Goal: Information Seeking & Learning: Learn about a topic

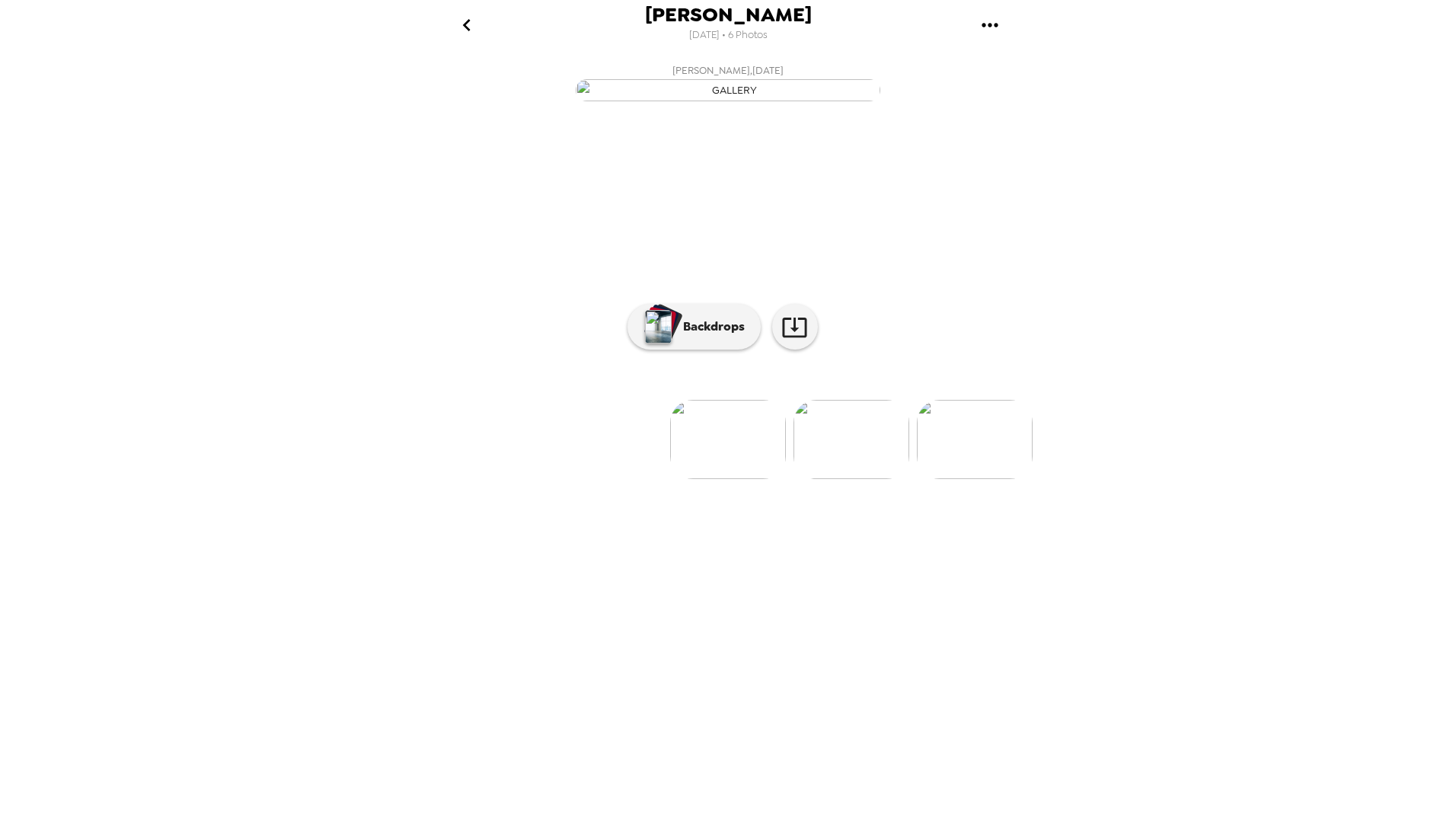
click at [845, 479] on img at bounding box center [852, 438] width 116 height 79
click at [709, 350] on button "Backdrops" at bounding box center [693, 326] width 133 height 45
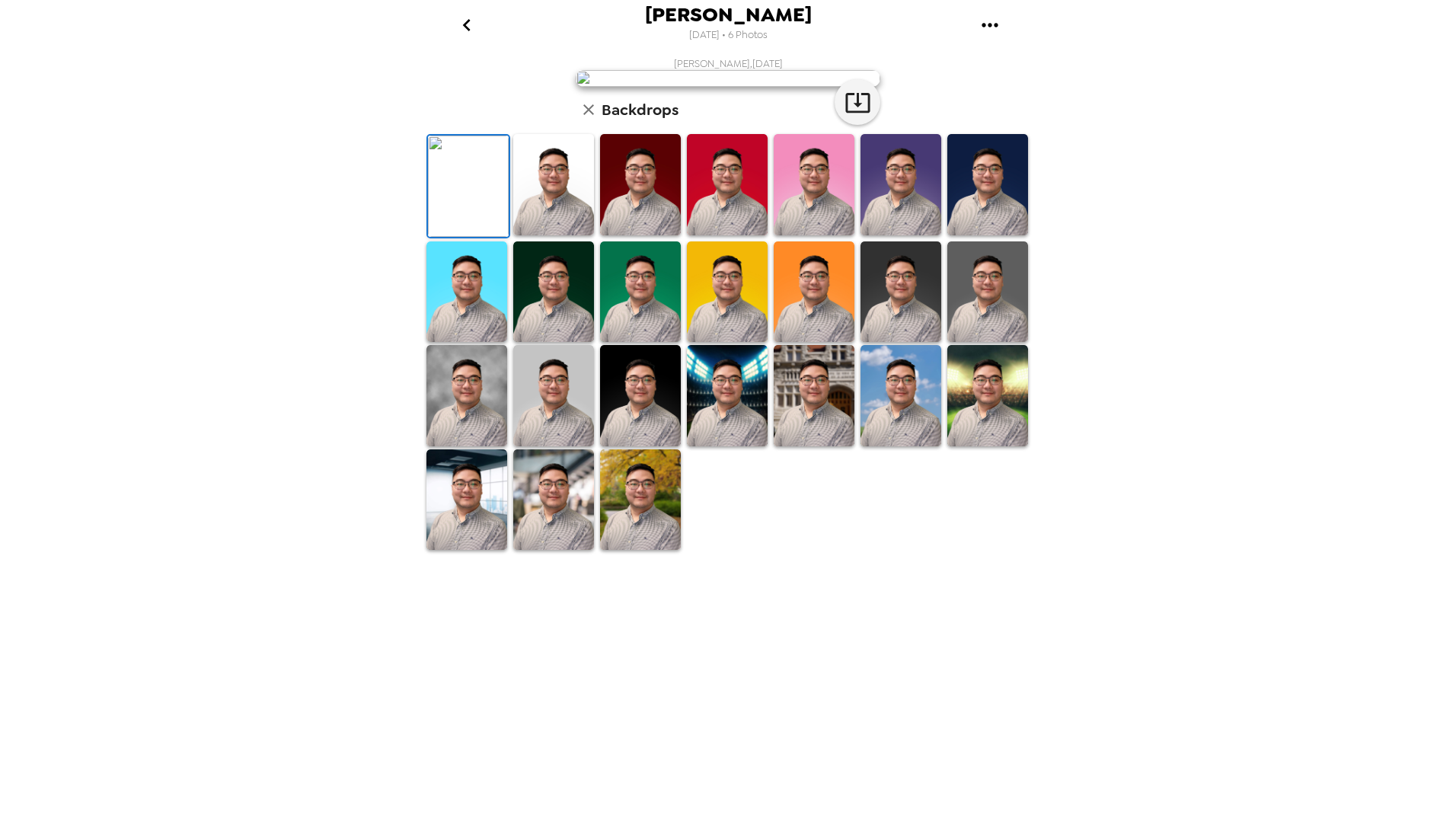
click at [565, 342] on img at bounding box center [553, 292] width 81 height 101
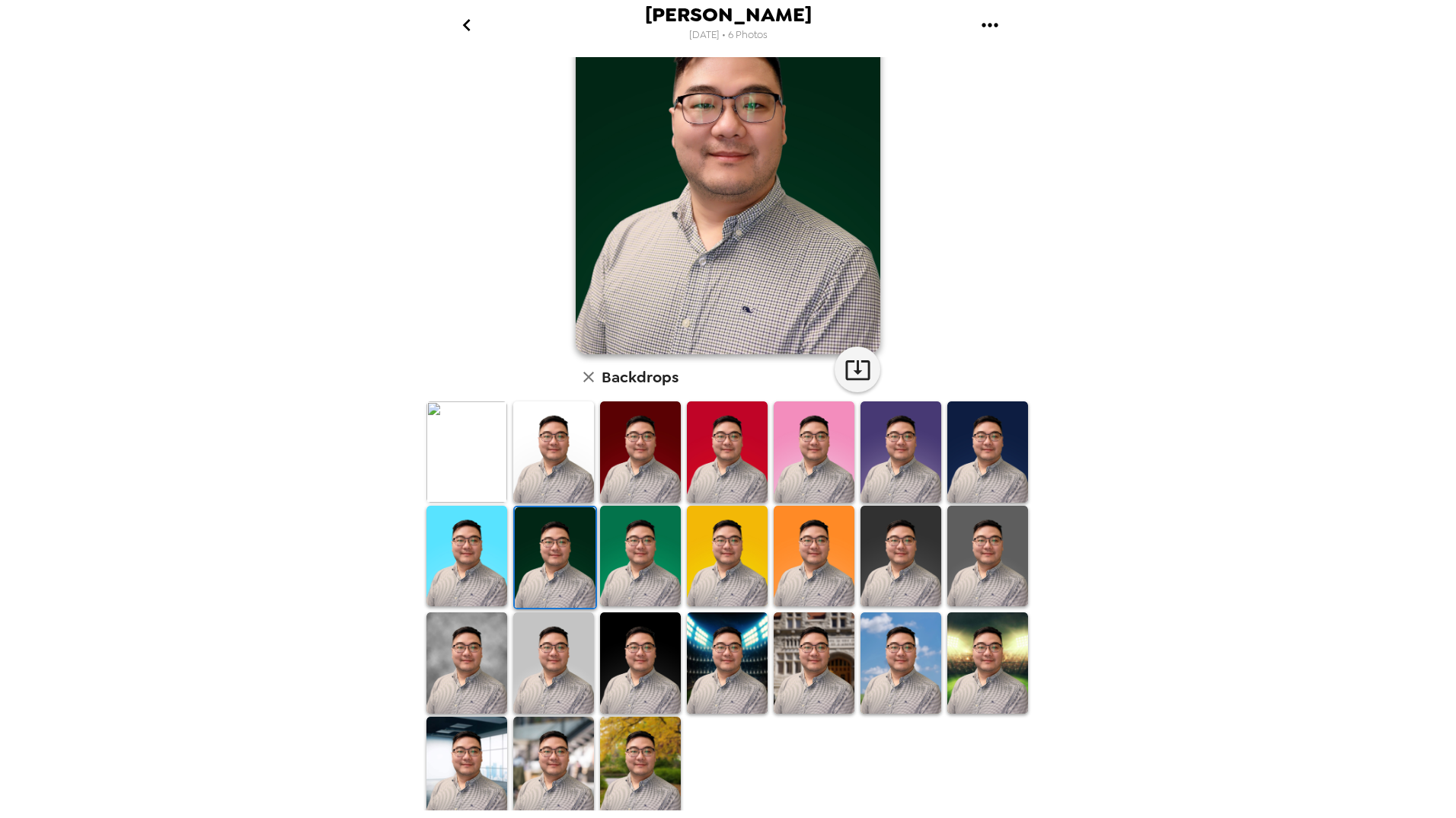
scroll to position [0, 0]
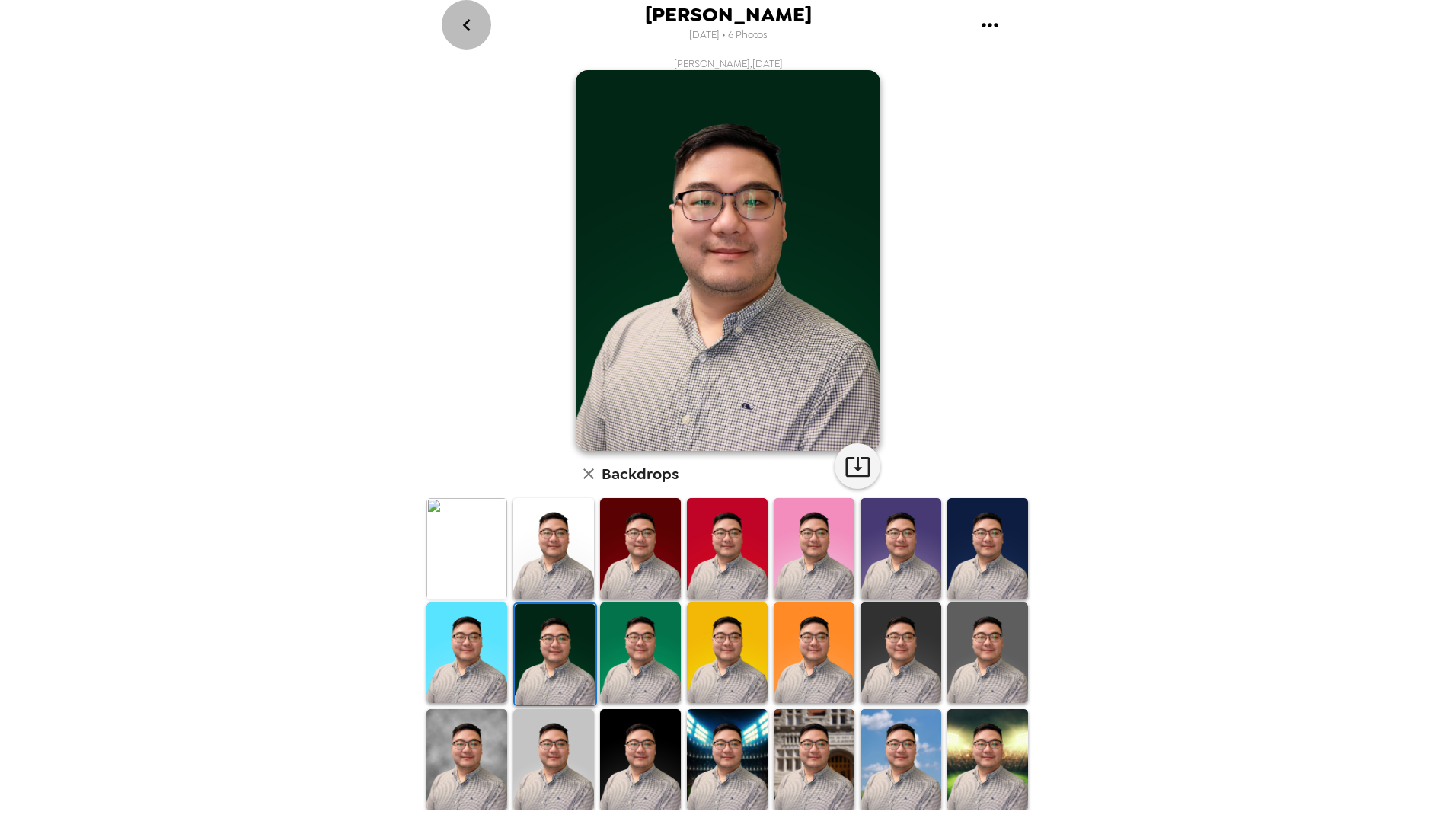
click at [473, 22] on icon "go back" at bounding box center [467, 24] width 24 height 24
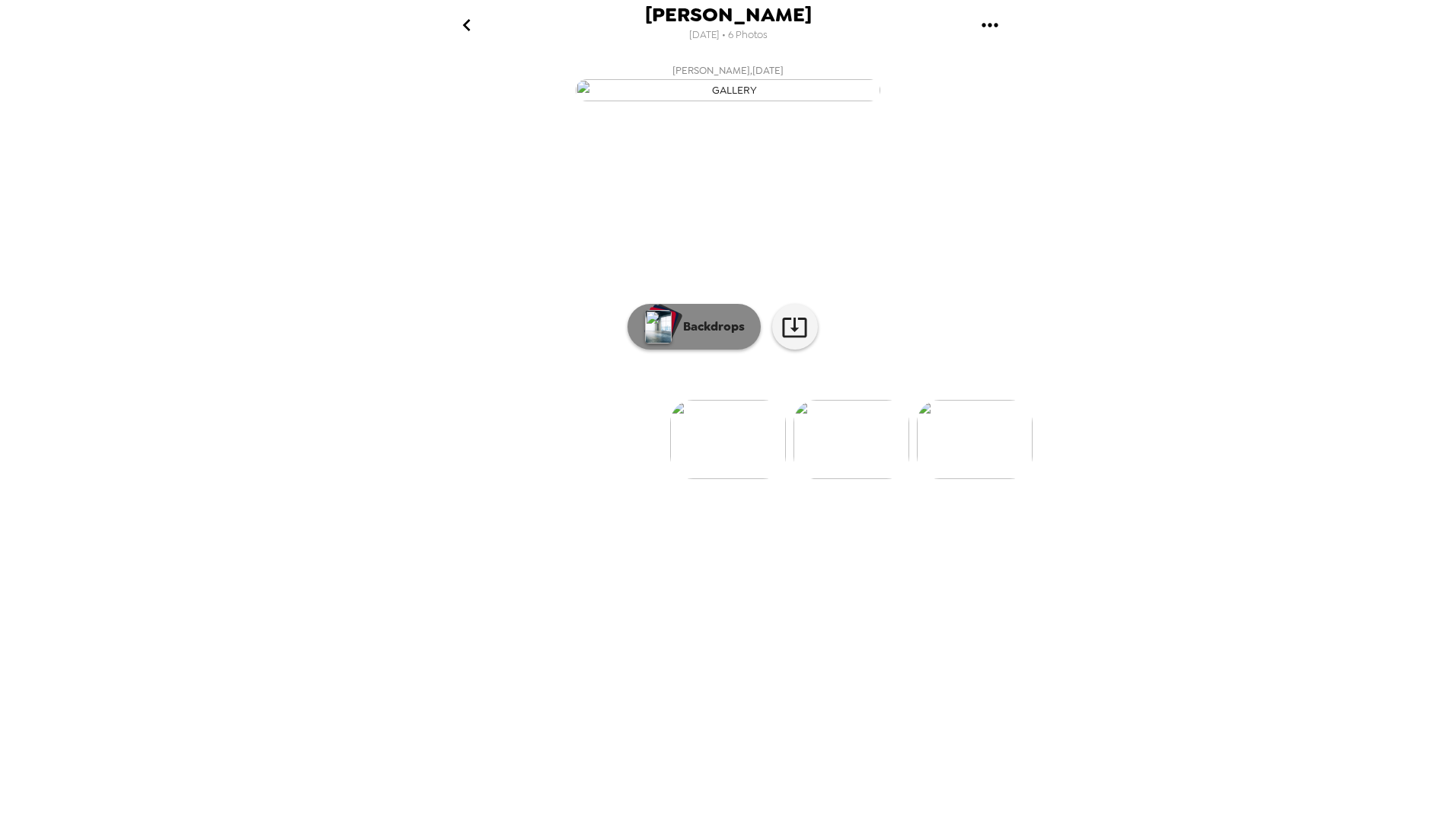
click at [707, 350] on button "Backdrops" at bounding box center [693, 326] width 133 height 45
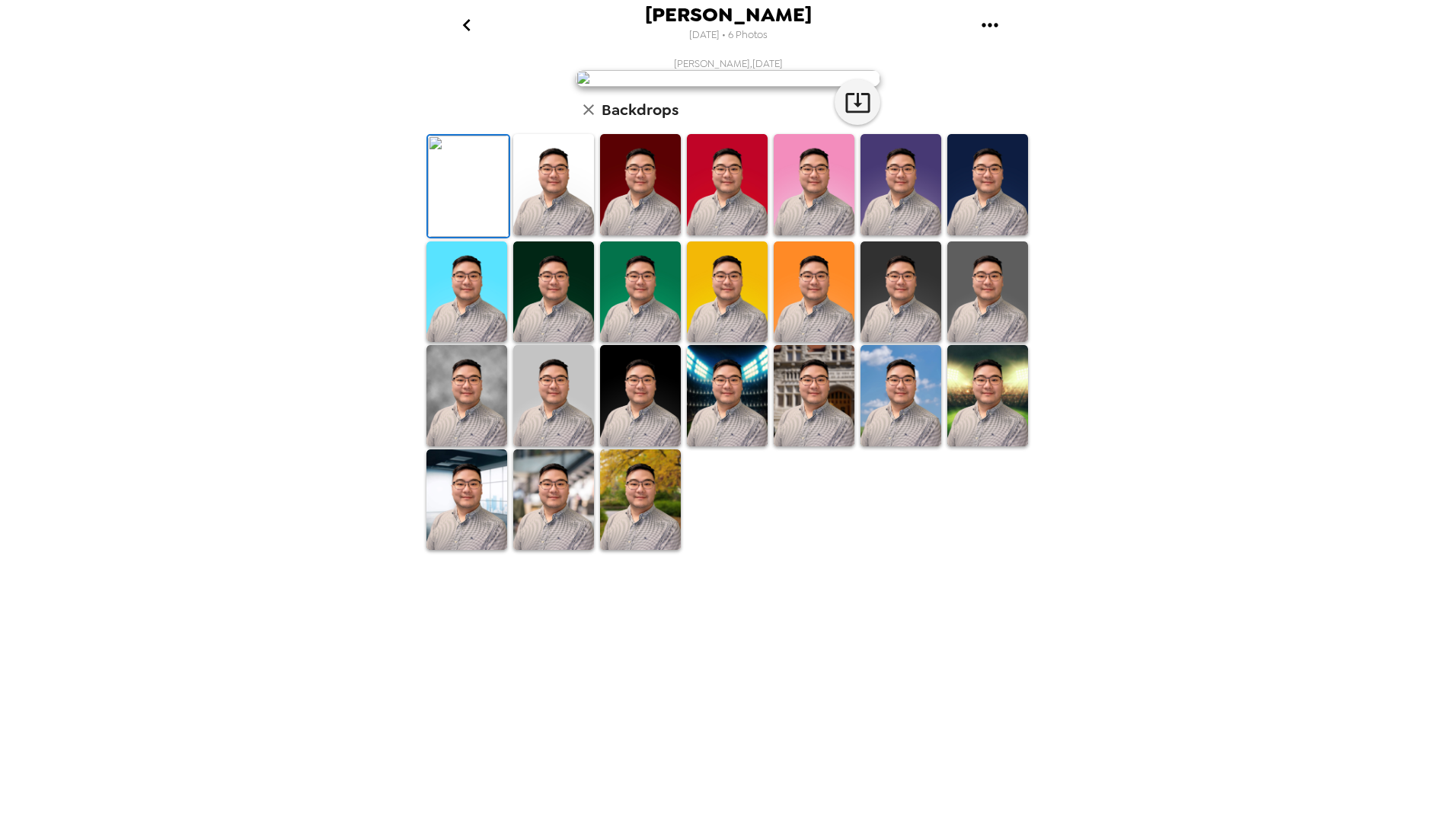
scroll to position [78, 0]
click at [718, 446] on img at bounding box center [727, 396] width 81 height 101
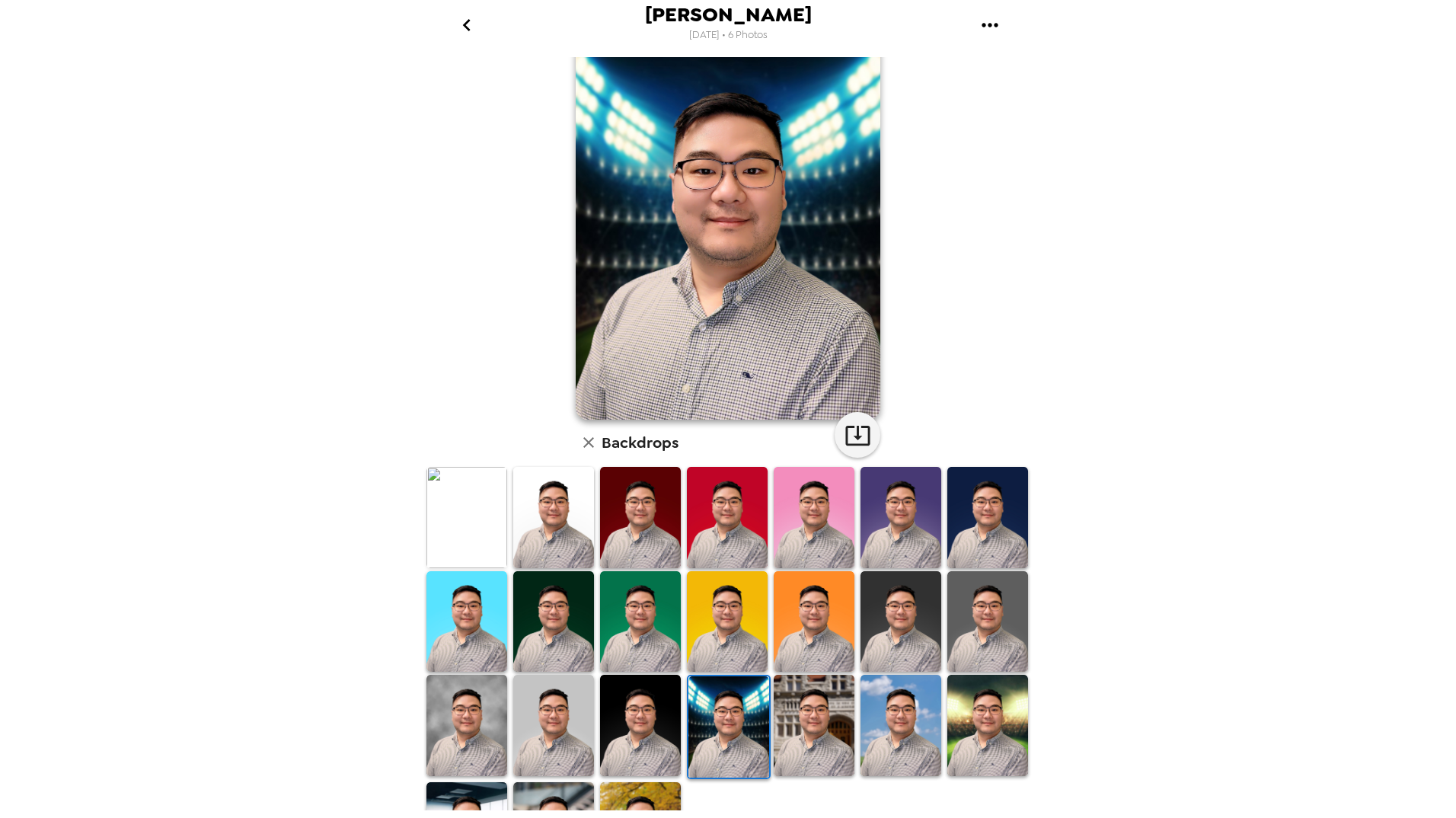
scroll to position [32, 0]
click at [813, 741] on img at bounding box center [814, 725] width 81 height 101
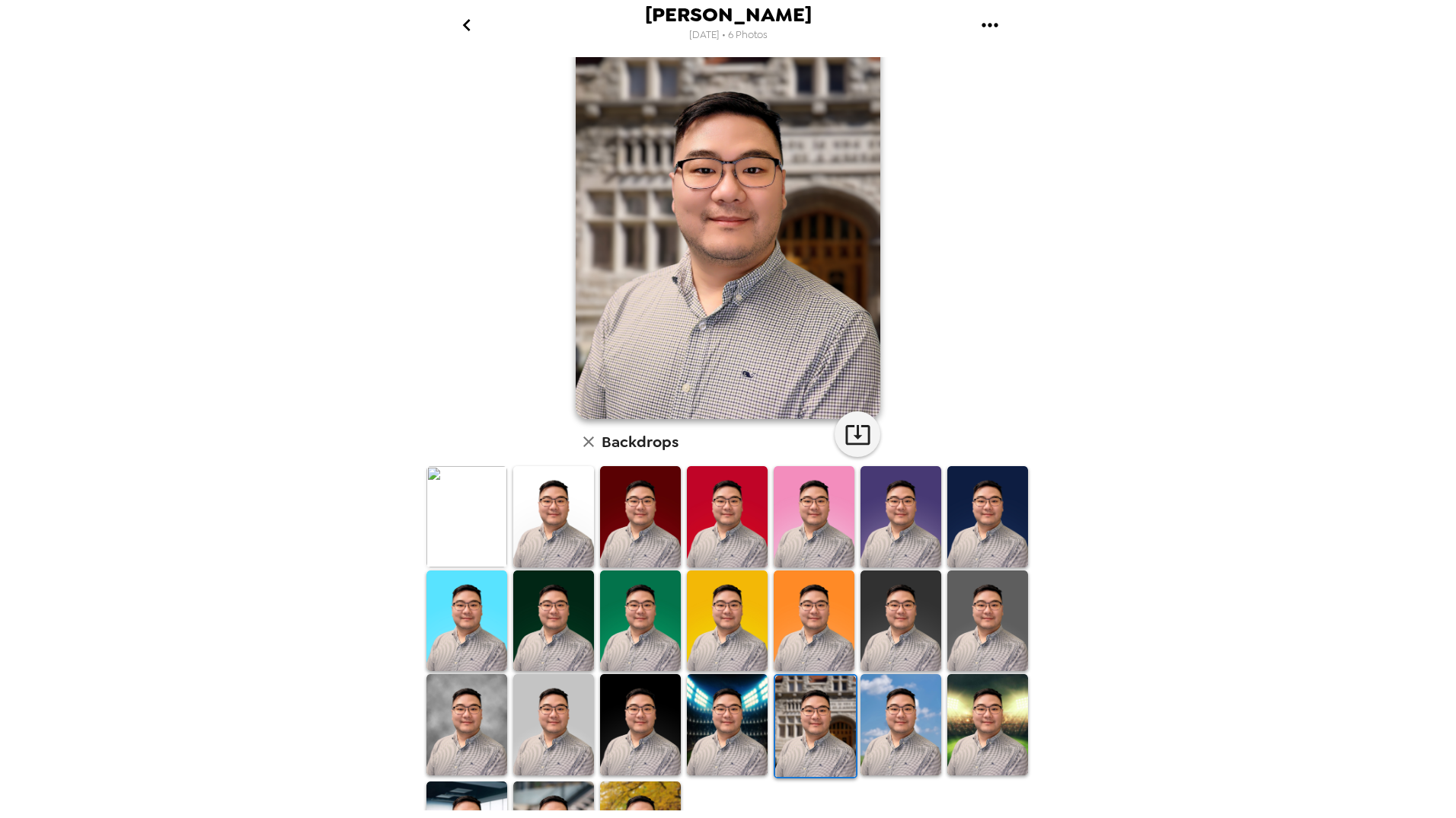
click at [954, 718] on img at bounding box center [987, 725] width 81 height 101
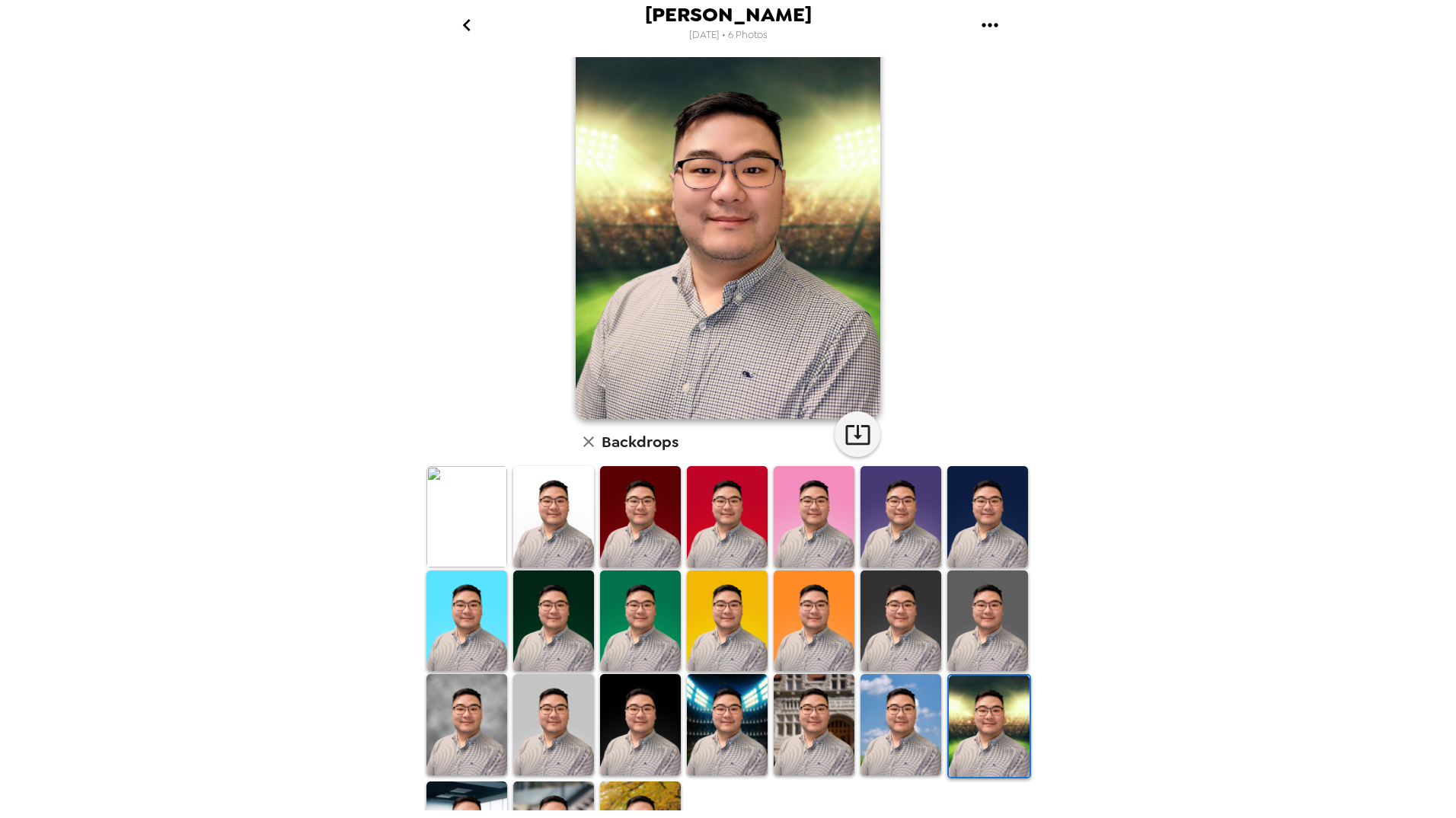
scroll to position [97, 0]
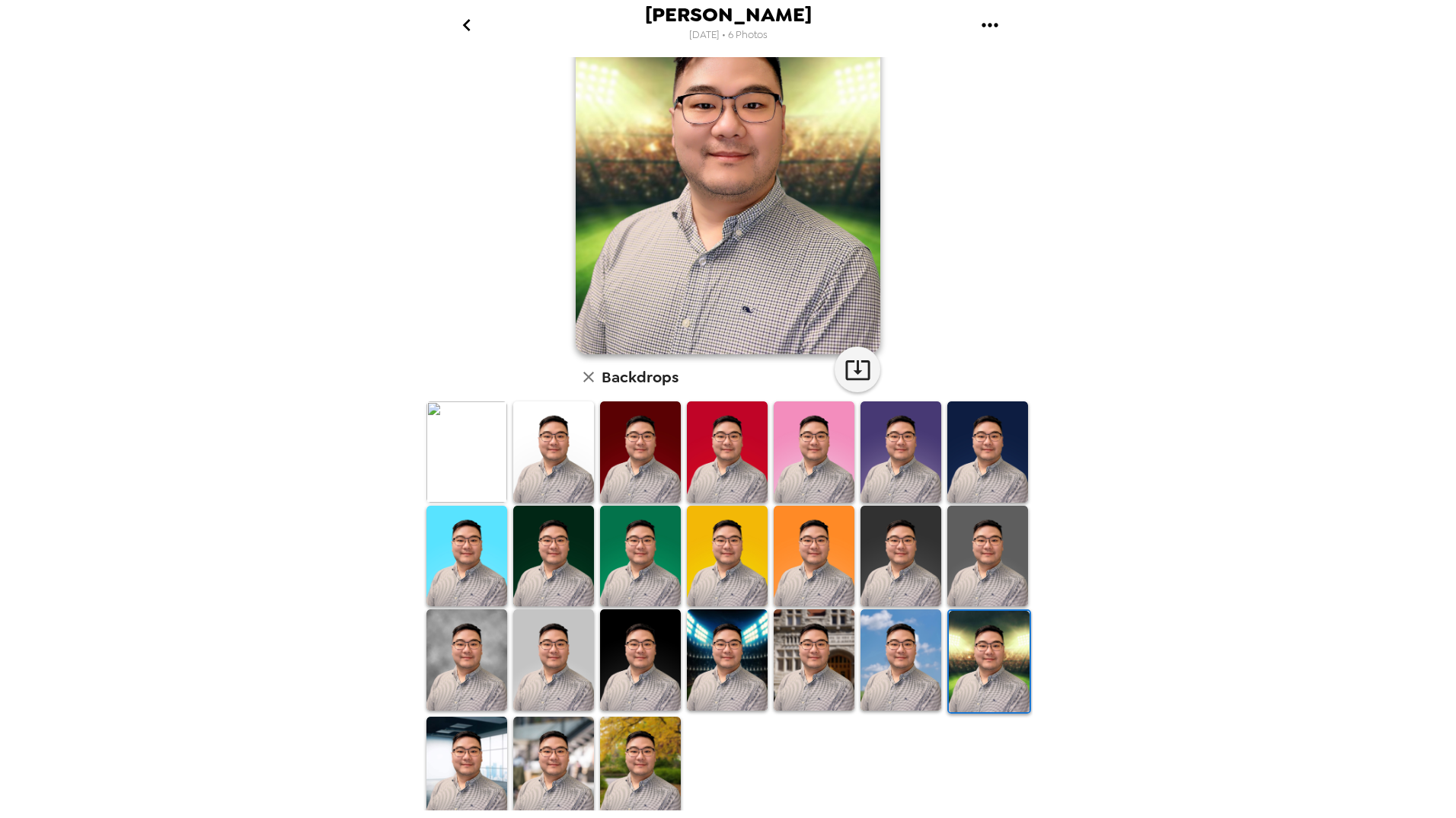
click at [500, 776] on img at bounding box center [467, 767] width 81 height 101
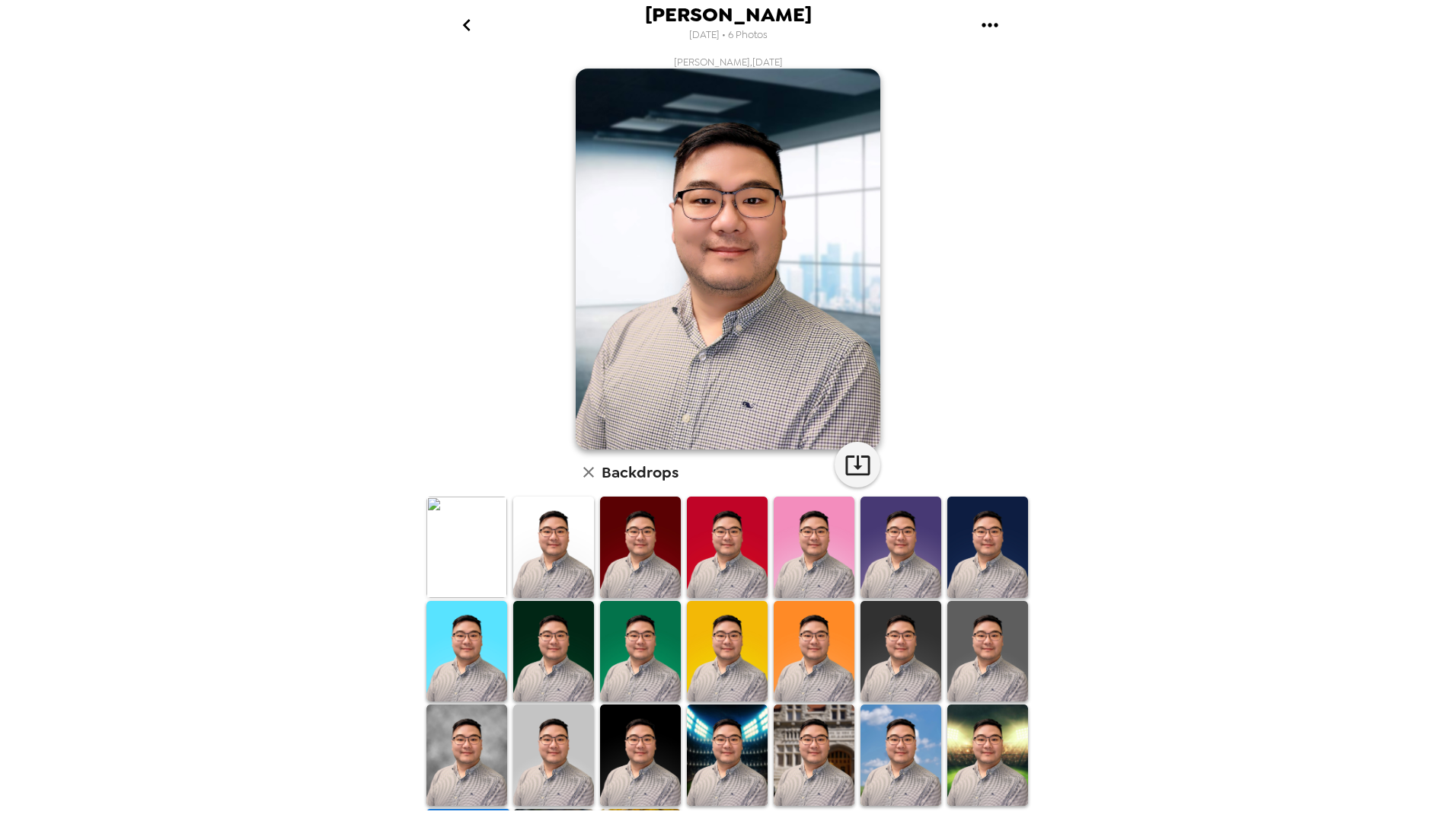
scroll to position [63, 0]
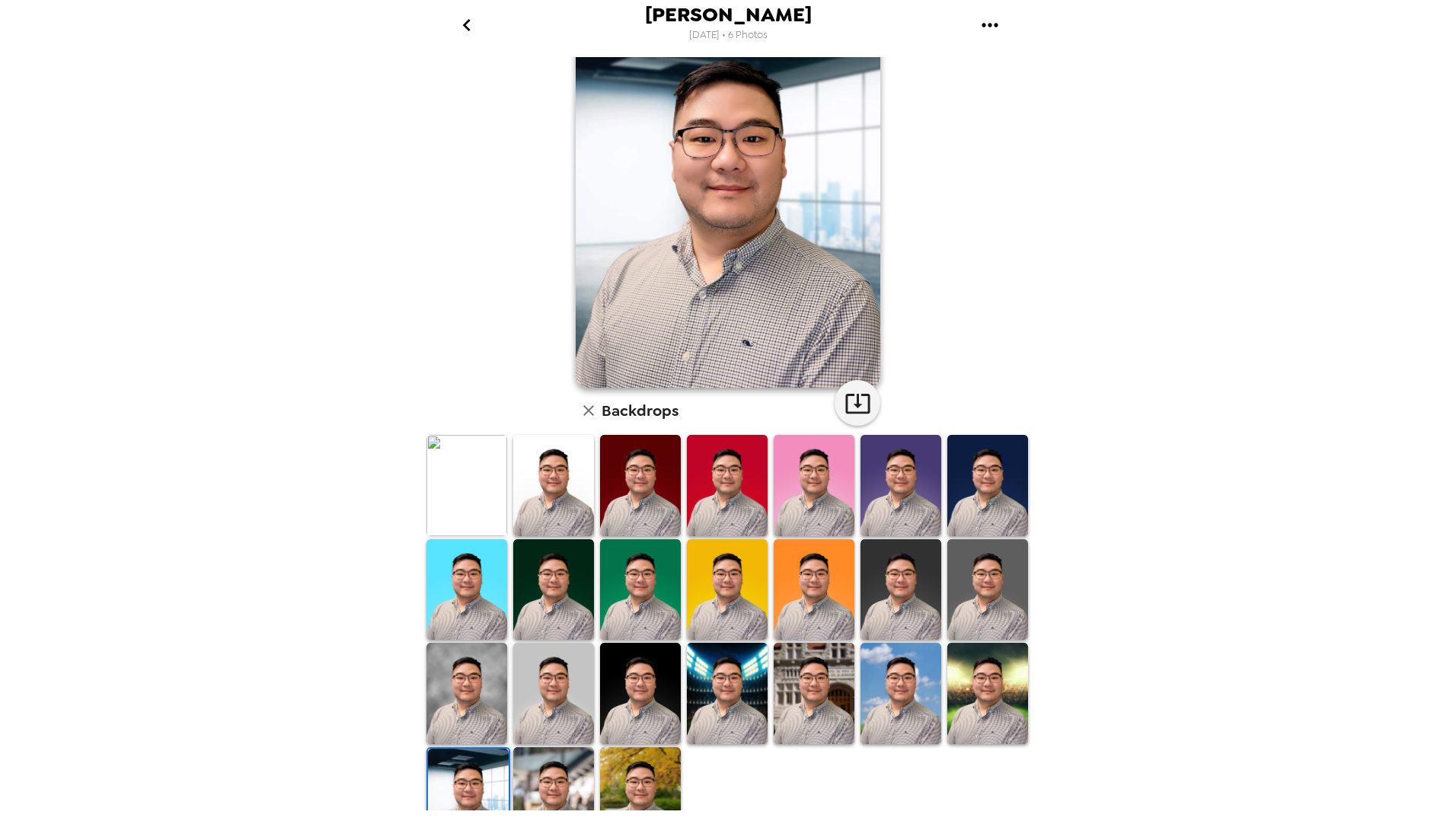
click at [556, 776] on img at bounding box center [553, 797] width 81 height 101
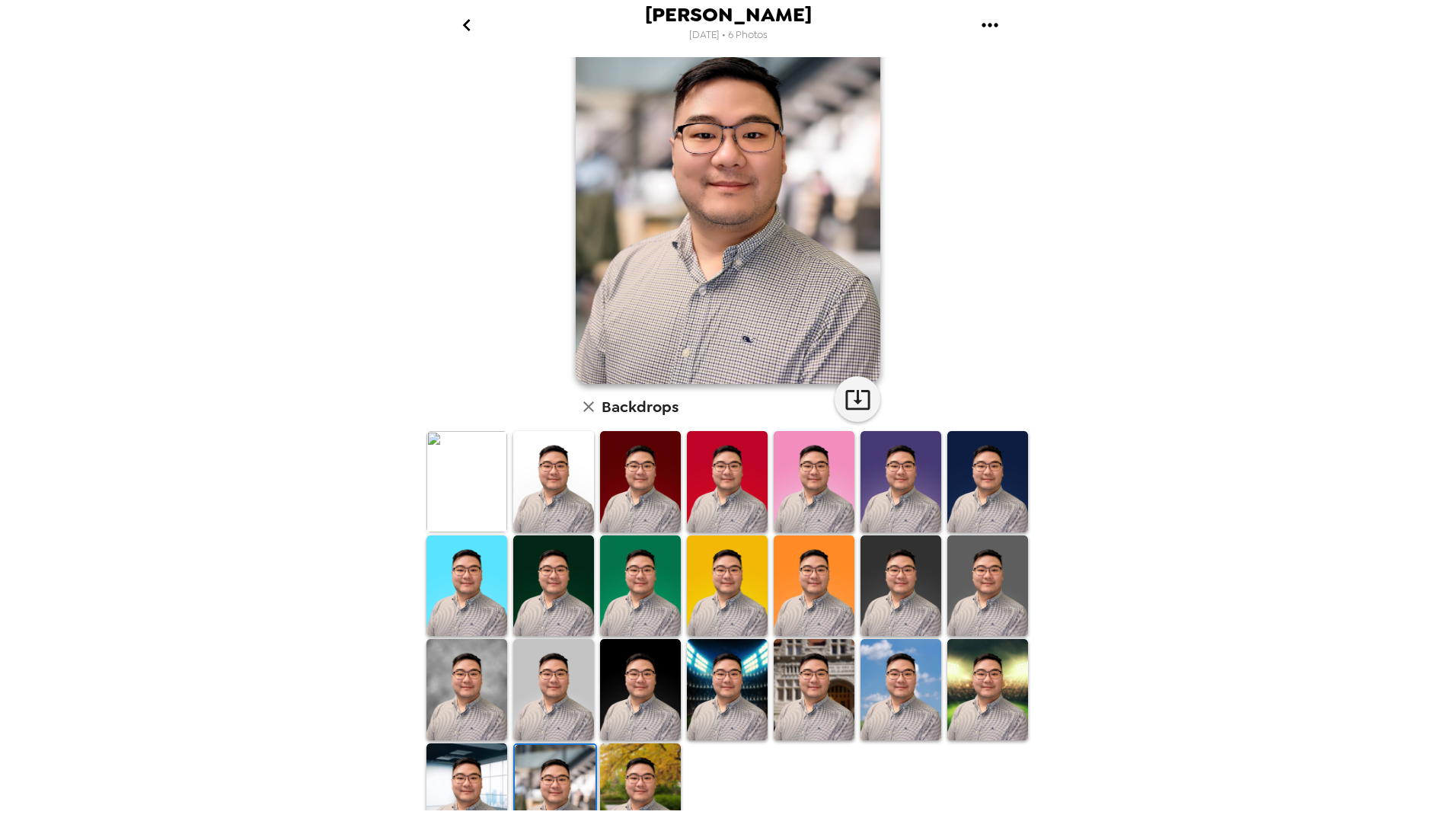
scroll to position [66, 0]
click at [969, 565] on img at bounding box center [987, 587] width 81 height 101
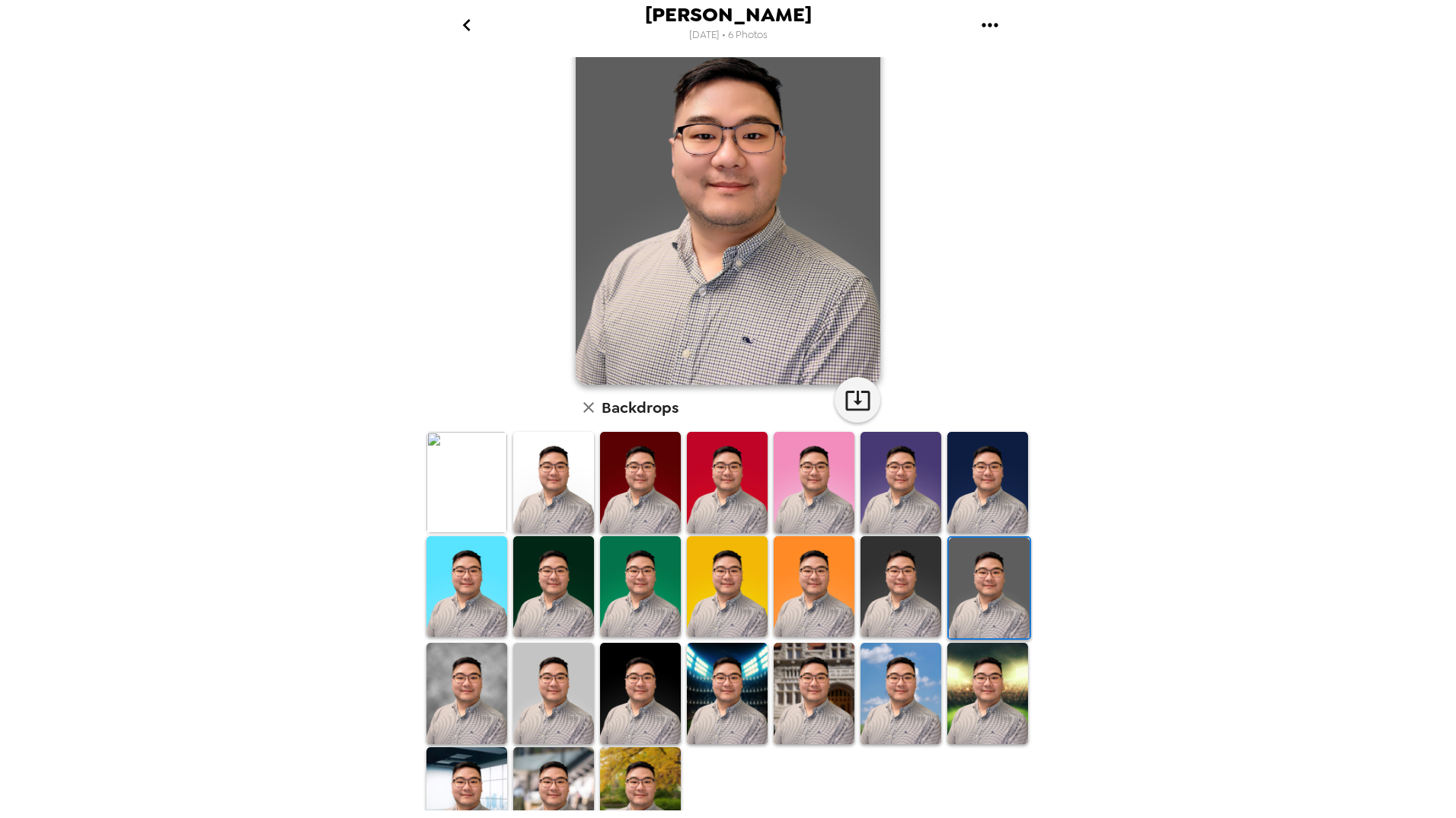
scroll to position [0, 0]
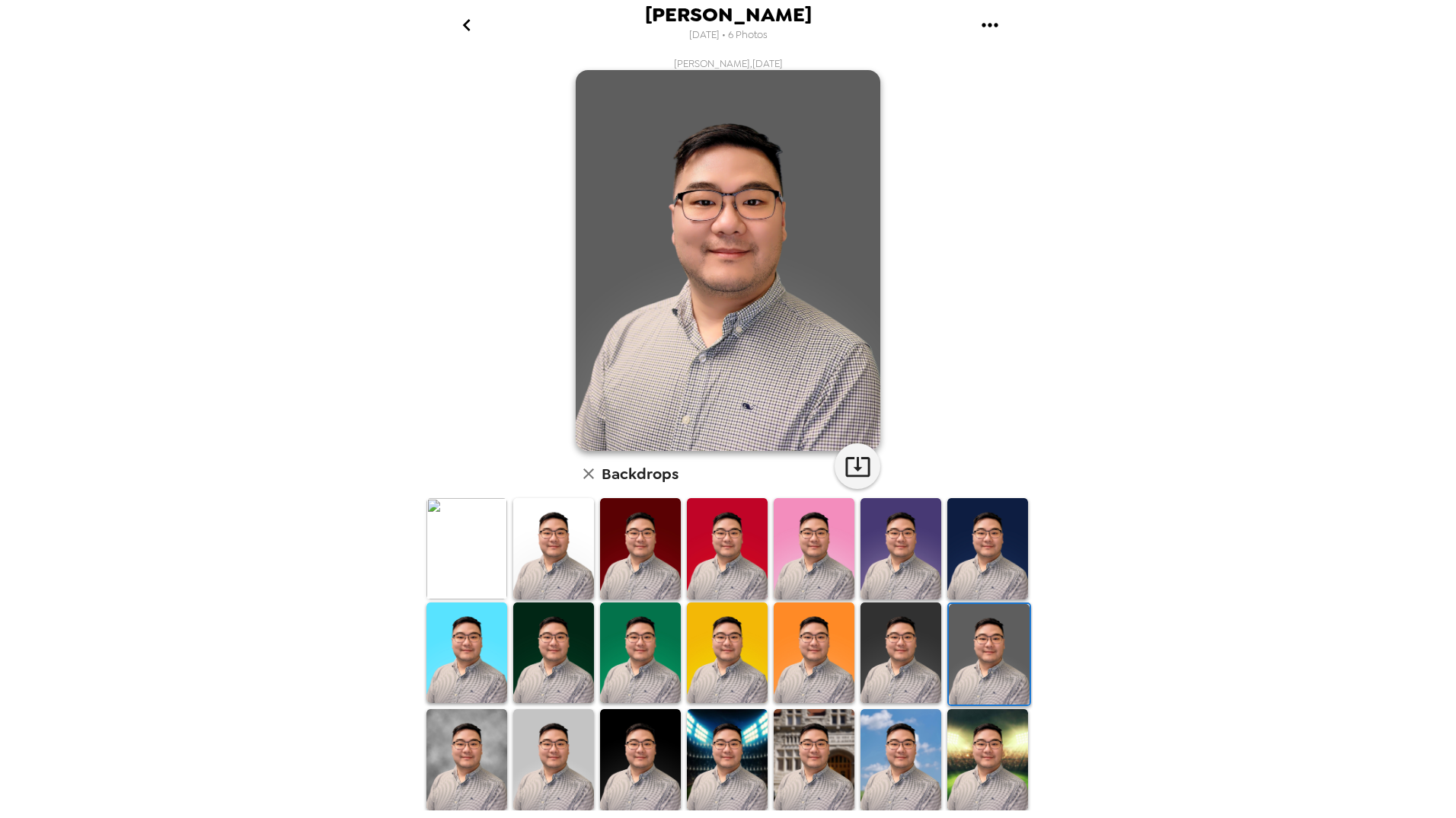
click at [458, 552] on img at bounding box center [467, 549] width 81 height 101
